Goal: Navigation & Orientation: Find specific page/section

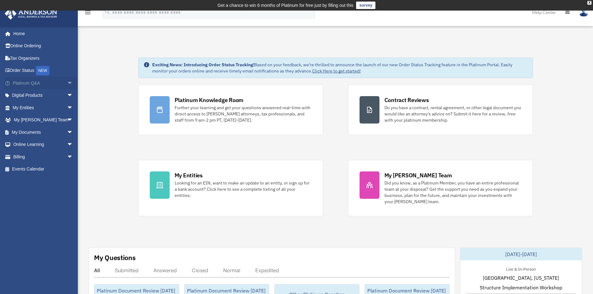
click at [68, 84] on span "arrow_drop_down" at bounding box center [73, 83] width 12 height 13
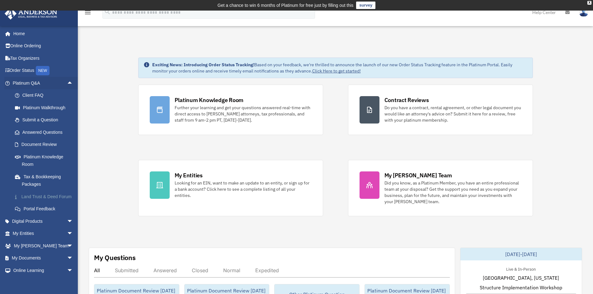
click at [54, 203] on link "Land Trust & Deed Forum" at bounding box center [46, 196] width 74 height 12
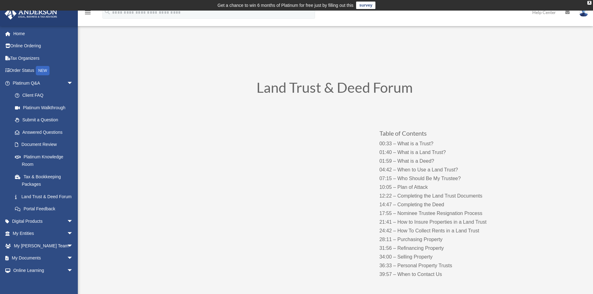
click at [67, 84] on span "arrow_drop_down" at bounding box center [73, 83] width 12 height 13
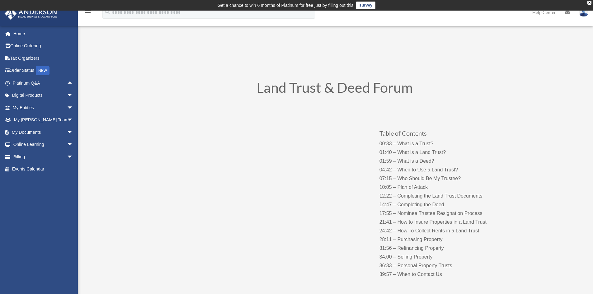
click at [27, 35] on link "Home" at bounding box center [43, 33] width 78 height 12
click at [589, 3] on div "X" at bounding box center [589, 3] width 4 height 4
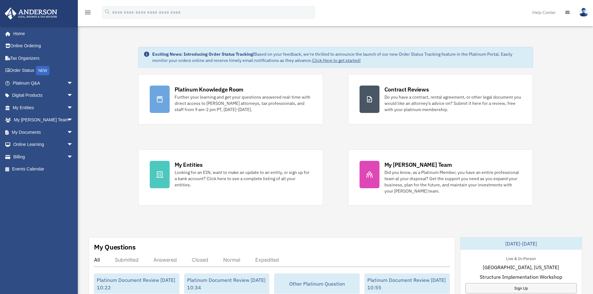
drag, startPoint x: 276, startPoint y: 260, endPoint x: 226, endPoint y: 237, distance: 54.6
click at [276, 260] on div "Expedited" at bounding box center [267, 260] width 24 height 6
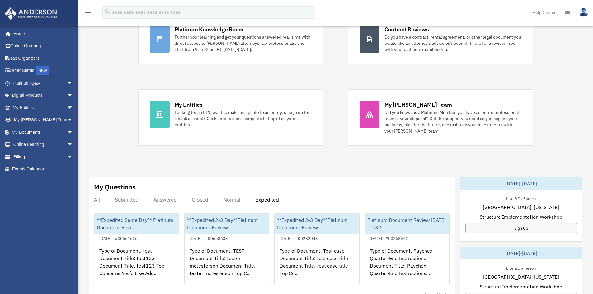
scroll to position [124, 0]
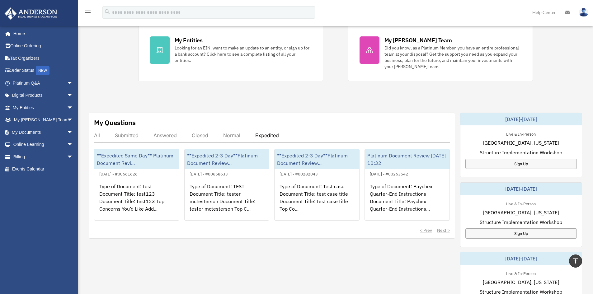
click at [236, 136] on div "Normal" at bounding box center [231, 135] width 17 height 6
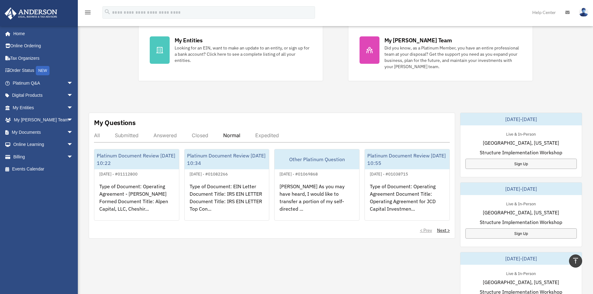
click at [198, 135] on div "Closed" at bounding box center [200, 135] width 16 height 6
click at [163, 134] on div "Answered" at bounding box center [164, 135] width 23 height 6
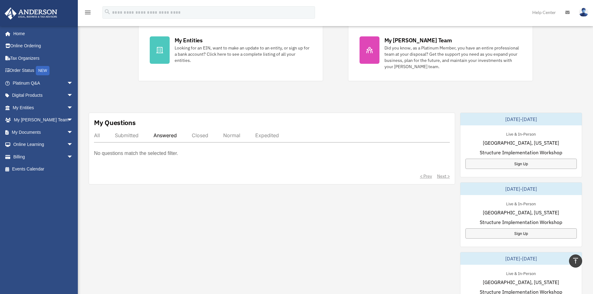
click at [125, 133] on div "Submitted" at bounding box center [127, 135] width 24 height 6
drag, startPoint x: 94, startPoint y: 134, endPoint x: 206, endPoint y: 138, distance: 111.5
click at [95, 134] on div "All" at bounding box center [97, 135] width 6 height 6
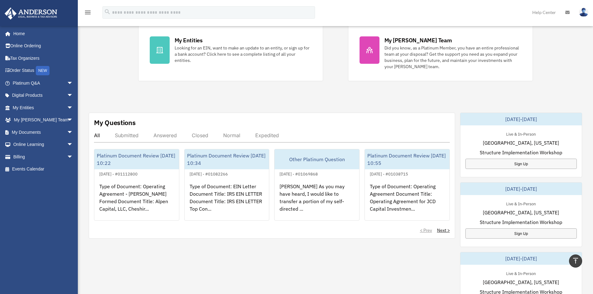
click at [128, 135] on div "Submitted" at bounding box center [127, 135] width 24 height 6
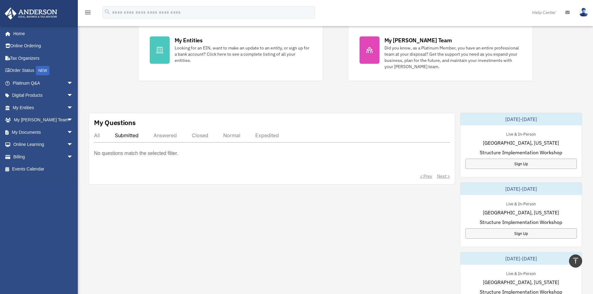
click at [170, 136] on div "Answered" at bounding box center [164, 135] width 23 height 6
click at [99, 135] on div "All" at bounding box center [97, 135] width 6 height 6
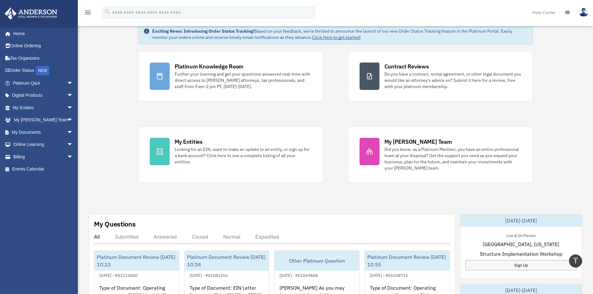
scroll to position [0, 0]
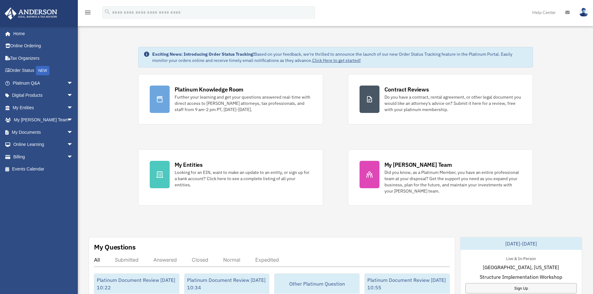
click at [69, 84] on span "arrow_drop_down" at bounding box center [73, 83] width 12 height 13
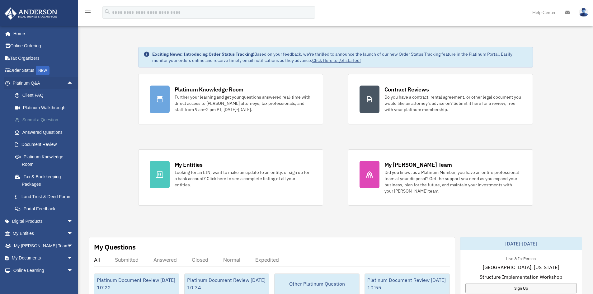
click at [64, 121] on link "Submit a Question" at bounding box center [46, 120] width 74 height 12
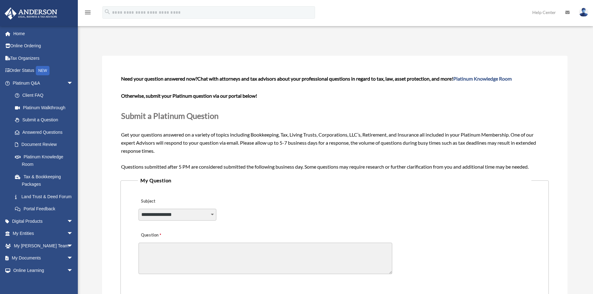
scroll to position [31, 0]
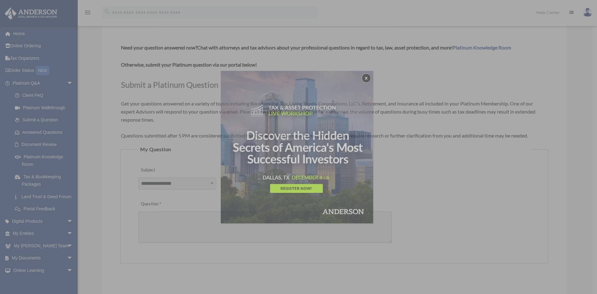
click at [205, 183] on div "x" at bounding box center [298, 147] width 597 height 294
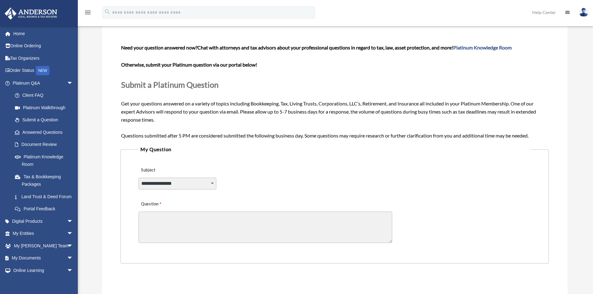
click at [204, 181] on select "**********" at bounding box center [177, 184] width 78 height 12
drag, startPoint x: 258, startPoint y: 224, endPoint x: 259, endPoint y: 220, distance: 4.4
click at [258, 224] on textarea "Question" at bounding box center [265, 227] width 254 height 31
click at [251, 180] on div "**********" at bounding box center [334, 179] width 393 height 34
click at [59, 145] on link "Document Review" at bounding box center [46, 144] width 74 height 12
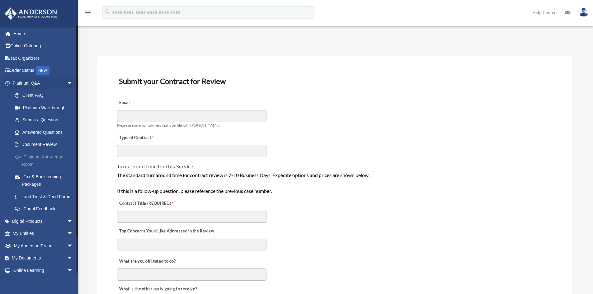
click at [65, 159] on link "Platinum Knowledge Room" at bounding box center [46, 161] width 74 height 20
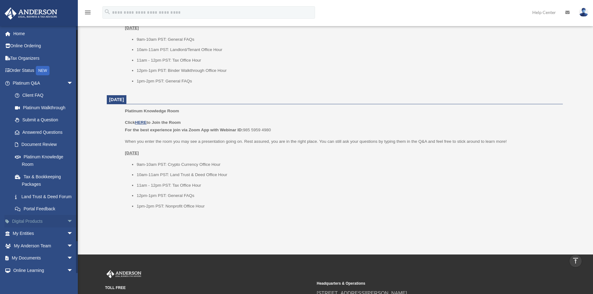
scroll to position [37, 0]
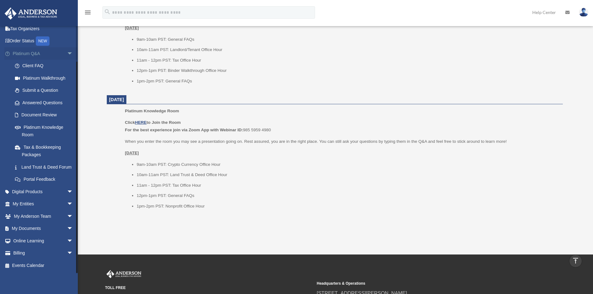
click at [67, 48] on span "arrow_drop_down" at bounding box center [73, 53] width 12 height 13
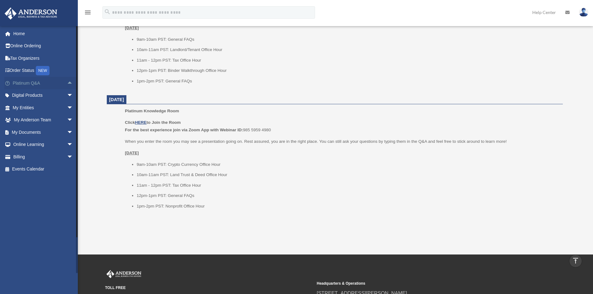
scroll to position [0, 0]
click at [60, 170] on link "Events Calendar" at bounding box center [43, 169] width 78 height 12
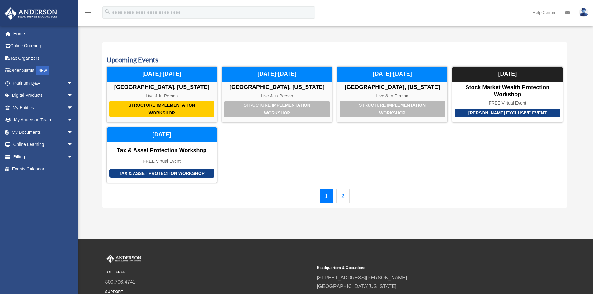
click at [342, 199] on link "2" at bounding box center [342, 196] width 13 height 14
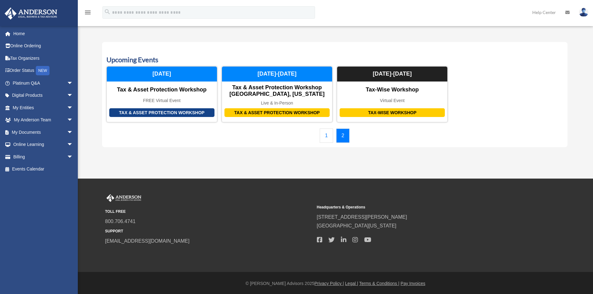
click at [331, 135] on link "1" at bounding box center [325, 135] width 13 height 14
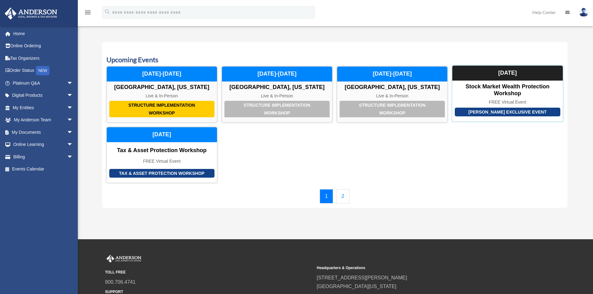
click at [530, 100] on div "FREE Virtual Event" at bounding box center [507, 102] width 110 height 5
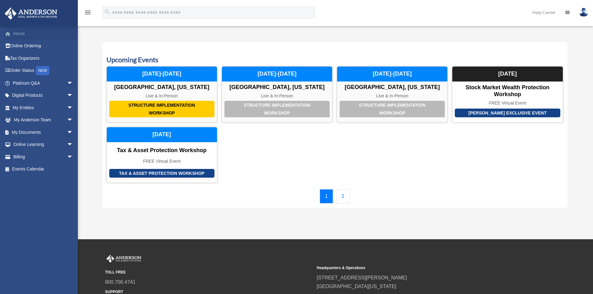
click at [23, 34] on link "Home" at bounding box center [43, 33] width 78 height 12
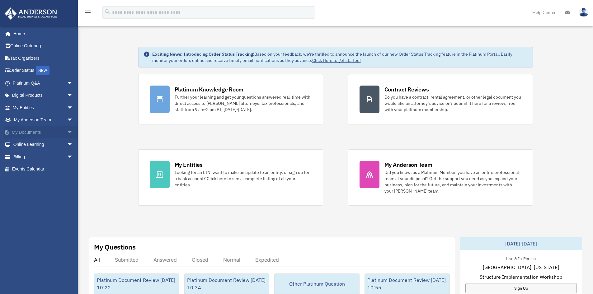
click at [67, 132] on span "arrow_drop_down" at bounding box center [73, 132] width 12 height 13
click at [52, 146] on link "Box" at bounding box center [46, 144] width 74 height 12
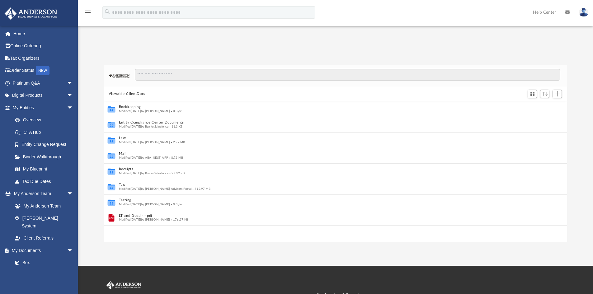
scroll to position [5, 5]
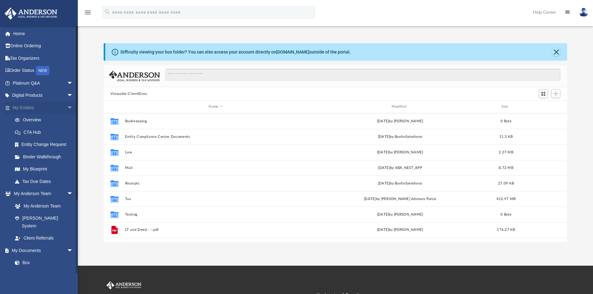
click at [68, 109] on span "arrow_drop_down" at bounding box center [73, 107] width 12 height 13
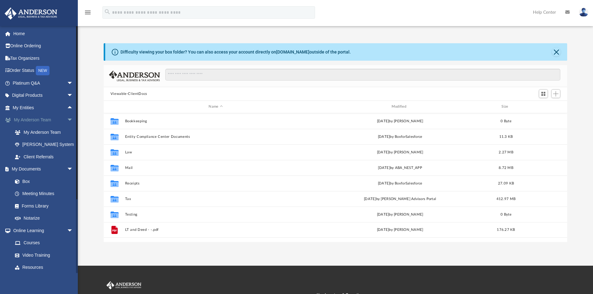
click at [67, 119] on span "arrow_drop_down" at bounding box center [73, 120] width 12 height 13
click at [67, 194] on span "arrow_drop_down" at bounding box center [73, 194] width 12 height 13
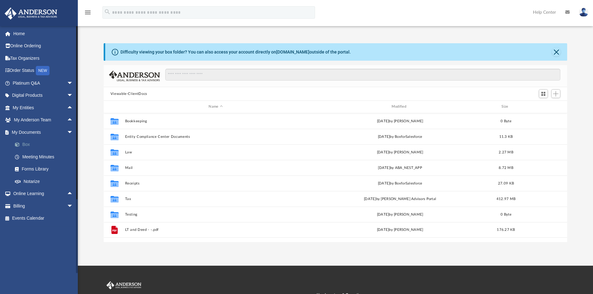
click at [37, 144] on link "Box" at bounding box center [46, 144] width 74 height 12
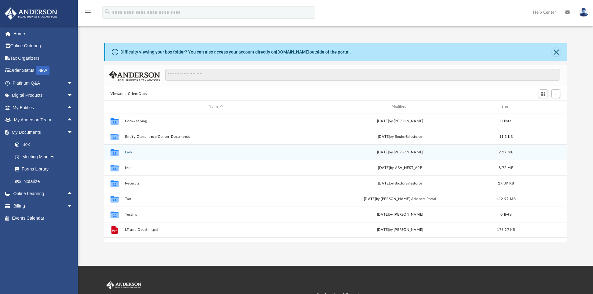
click at [172, 153] on button "Law" at bounding box center [215, 152] width 181 height 4
